Goal: Use online tool/utility: Utilize a website feature to perform a specific function

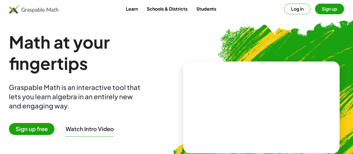
click at [284, 11] on button "Log in" at bounding box center [297, 9] width 26 height 11
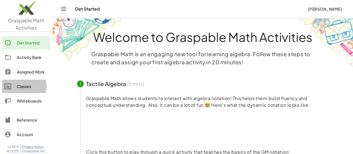
click at [19, 86] on div "Classes" at bounding box center [32, 86] width 31 height 7
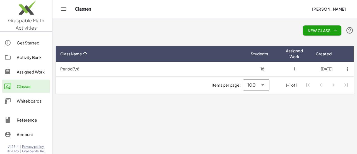
click at [26, 58] on div "Activity Bank" at bounding box center [32, 57] width 31 height 7
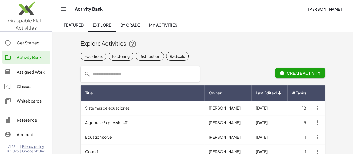
click at [31, 101] on div "Whiteboards" at bounding box center [32, 100] width 31 height 7
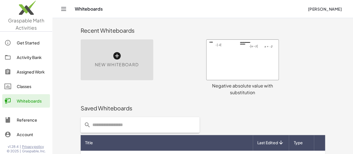
click at [112, 57] on icon at bounding box center [116, 55] width 9 height 9
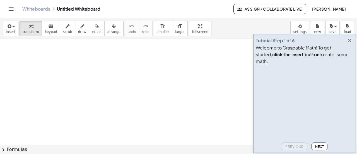
click at [350, 44] on icon "button" at bounding box center [349, 40] width 7 height 7
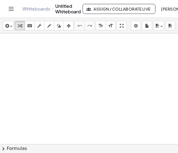
click at [97, 62] on div at bounding box center [89, 144] width 178 height 222
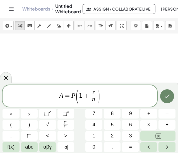
click at [167, 96] on icon "Done" at bounding box center [167, 96] width 7 height 7
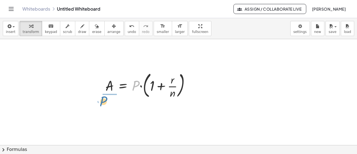
drag, startPoint x: 134, startPoint y: 84, endPoint x: 103, endPoint y: 100, distance: 34.7
click at [103, 100] on div "· P A = · P · ( + 1 + · r · n )" at bounding box center [147, 84] width 101 height 33
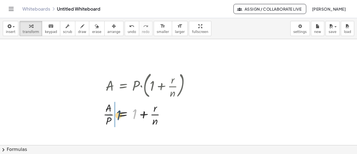
drag, startPoint x: 135, startPoint y: 115, endPoint x: 118, endPoint y: 116, distance: 16.8
click at [118, 116] on div at bounding box center [148, 114] width 97 height 28
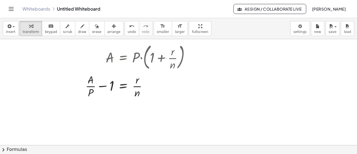
scroll to position [28, 0]
drag, startPoint x: 138, startPoint y: 93, endPoint x: 83, endPoint y: 85, distance: 55.4
click at [83, 85] on div "A = · P · ( + 1 + · r · n ) · A · P = + 1 + · r · n · n A = · P 1 · r · n · + −" at bounding box center [138, 71] width 122 height 61
